Goal: Task Accomplishment & Management: Manage account settings

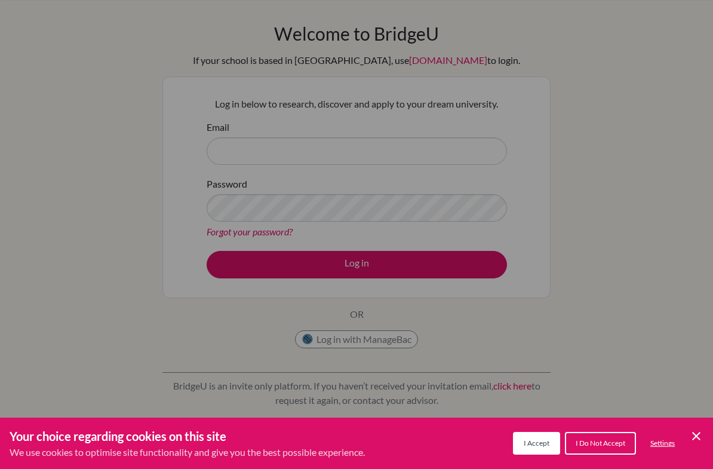
scroll to position [38, 0]
click at [696, 435] on icon "Cookie Control Close Icon" at bounding box center [696, 436] width 14 height 14
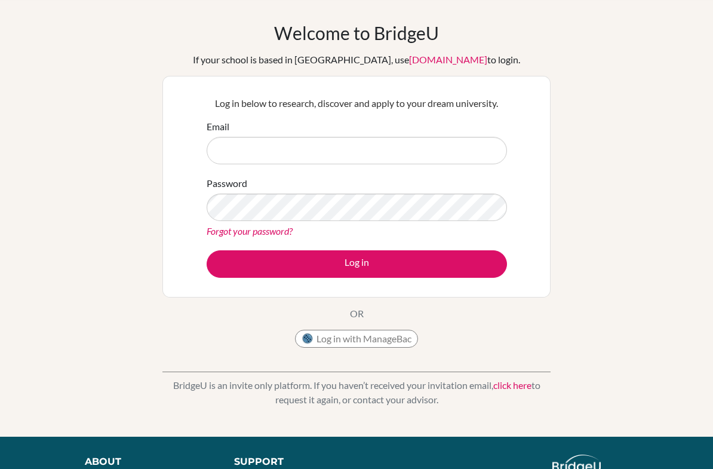
click at [316, 336] on button "Log in with ManageBac" at bounding box center [356, 339] width 123 height 18
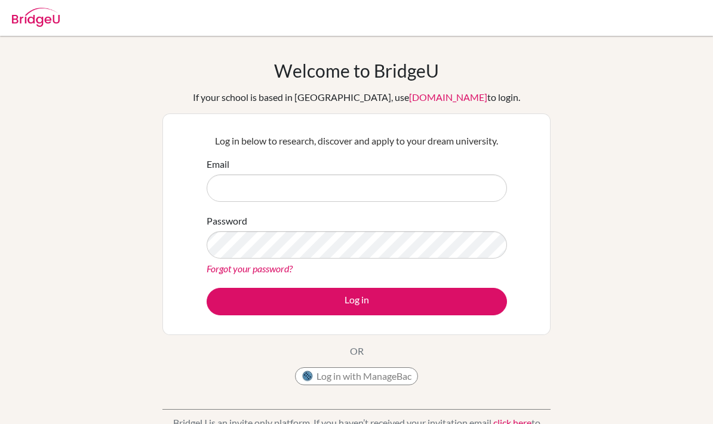
scroll to position [66, 0]
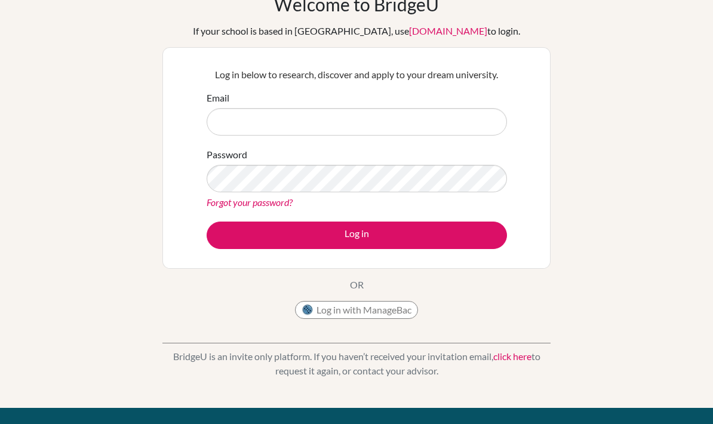
click at [221, 122] on input "Email" at bounding box center [357, 121] width 300 height 27
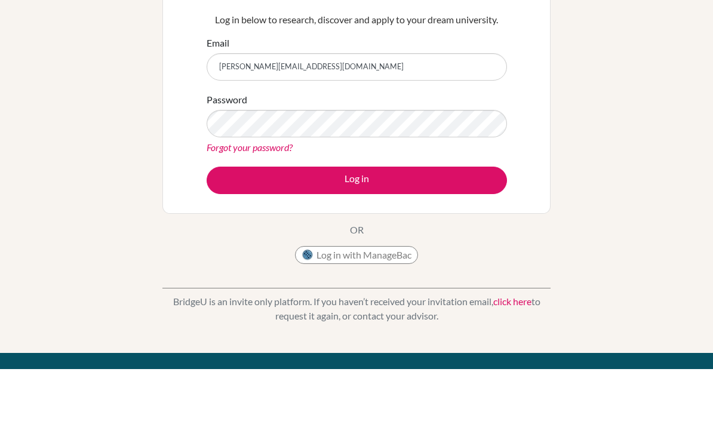
type input "felicia.pan@iis.kh.edu.tw"
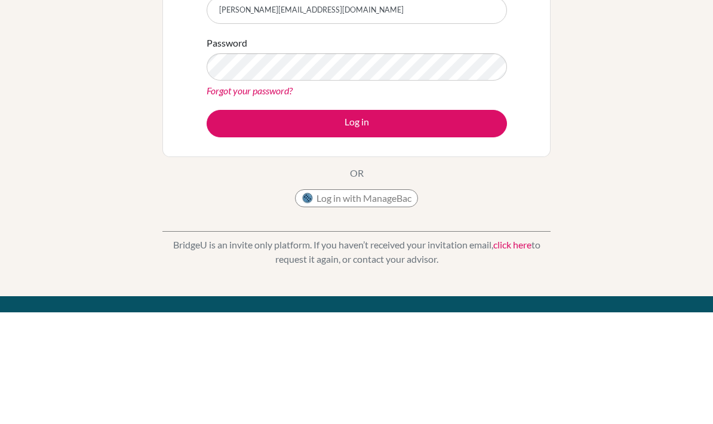
click at [485, 222] on button "Log in" at bounding box center [357, 235] width 300 height 27
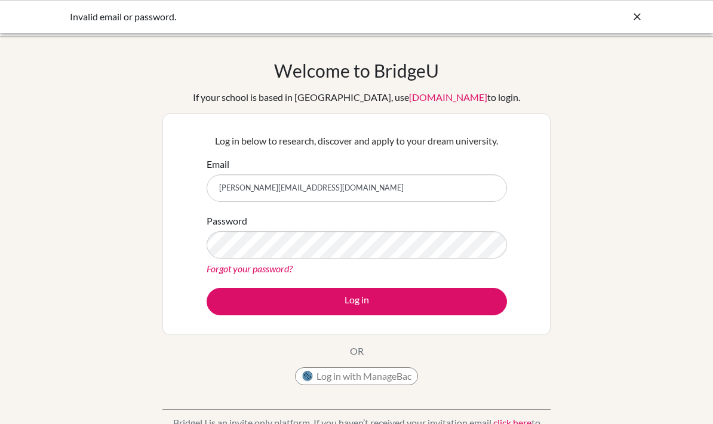
click at [641, 17] on icon at bounding box center [637, 17] width 12 height 12
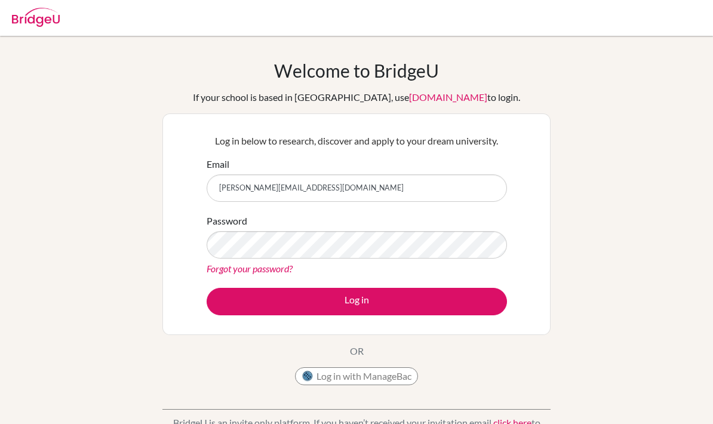
click at [218, 268] on link "Forgot your password?" at bounding box center [250, 268] width 86 height 11
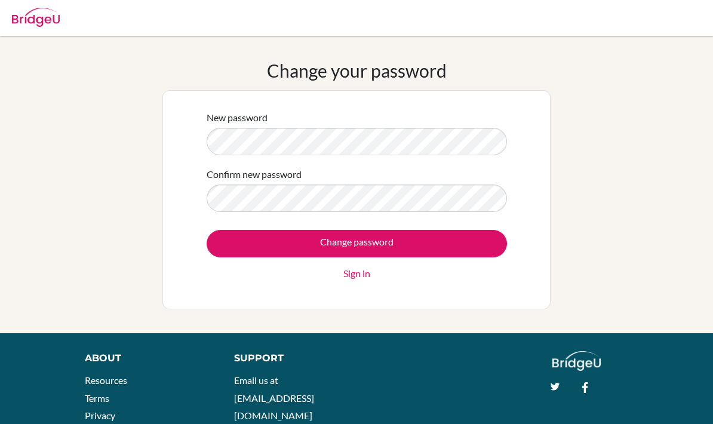
scroll to position [75, 0]
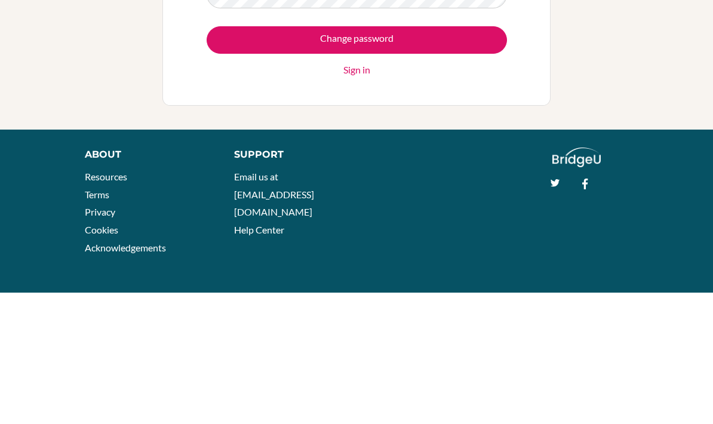
click at [491, 158] on input "Change password" at bounding box center [357, 171] width 300 height 27
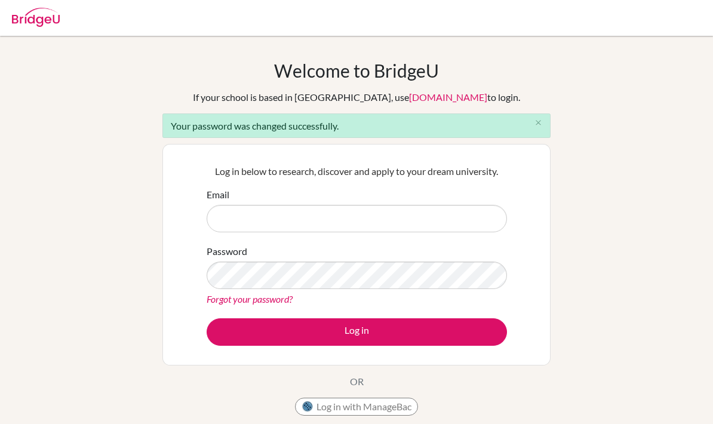
click at [464, 209] on input "Email" at bounding box center [357, 218] width 300 height 27
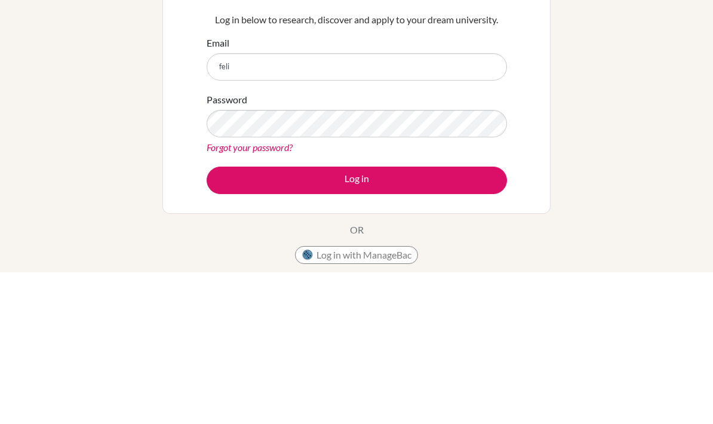
type input "felicia.pan@iis.kh.edu.tw"
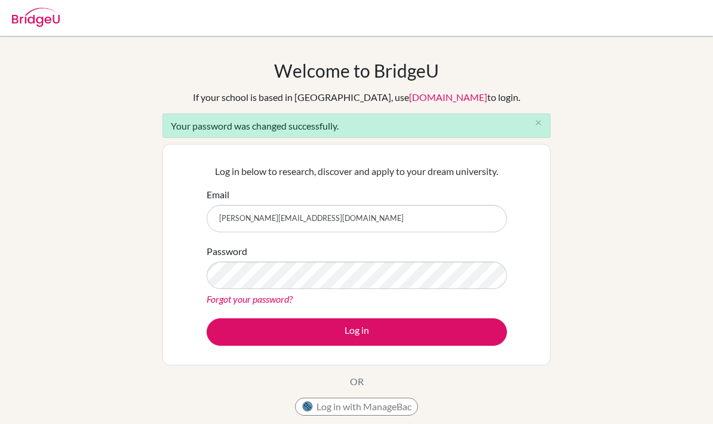
click at [536, 127] on icon "close" at bounding box center [538, 122] width 9 height 9
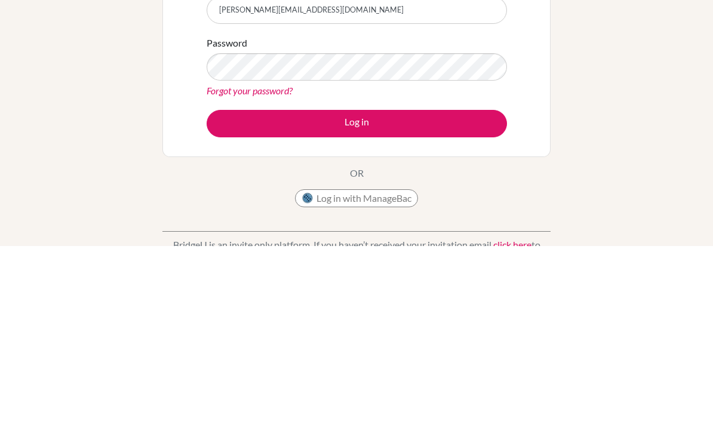
click at [635, 79] on div "Welcome to BridgeU If your school is based in China, use app.bridge-u.com.cn to…" at bounding box center [356, 255] width 713 height 390
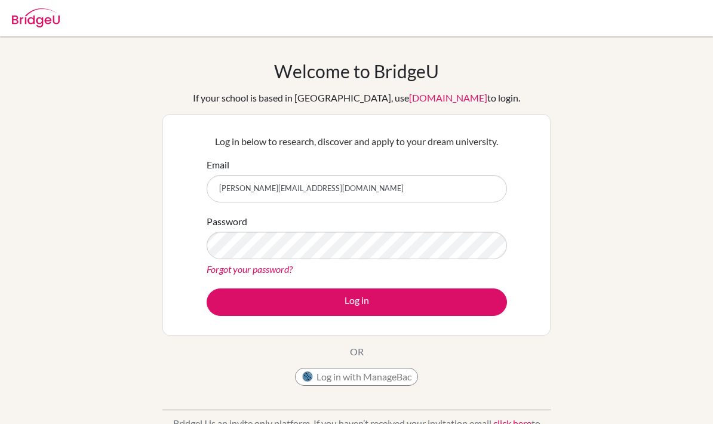
click at [473, 293] on button "Log in" at bounding box center [357, 301] width 300 height 27
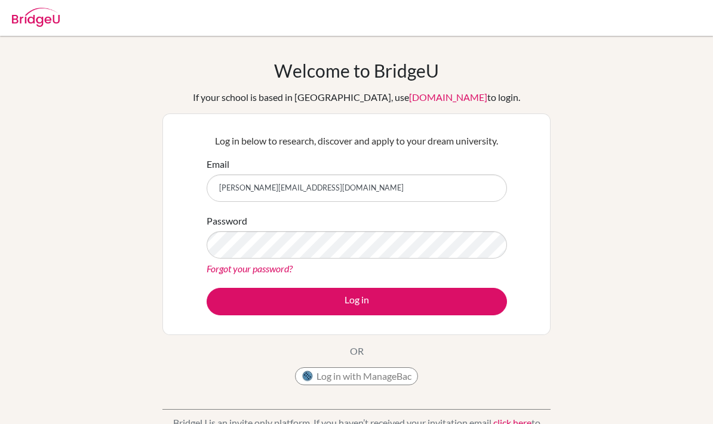
click at [466, 297] on button "Log in" at bounding box center [357, 301] width 300 height 27
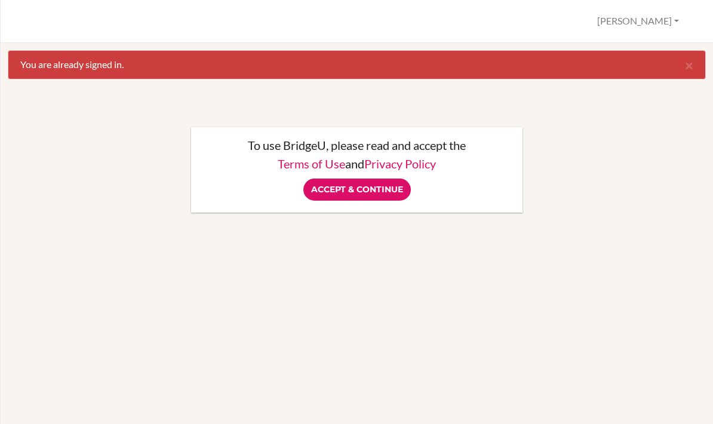
click at [382, 169] on link "Privacy Policy" at bounding box center [400, 163] width 72 height 14
click at [373, 180] on input "Accept & Continue" at bounding box center [356, 190] width 107 height 22
click at [691, 66] on span "×" at bounding box center [689, 64] width 8 height 17
